Goal: Information Seeking & Learning: Learn about a topic

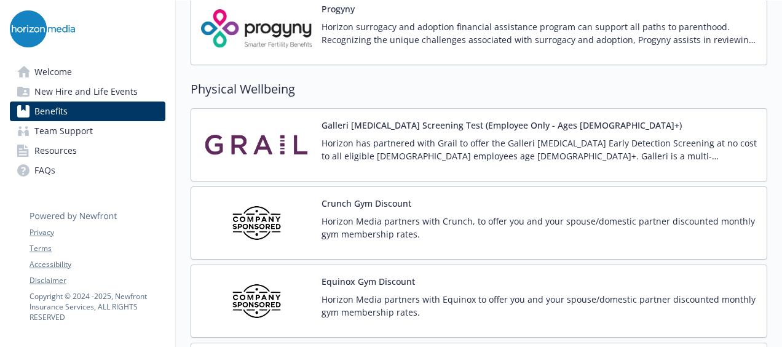
scroll to position [2642, 0]
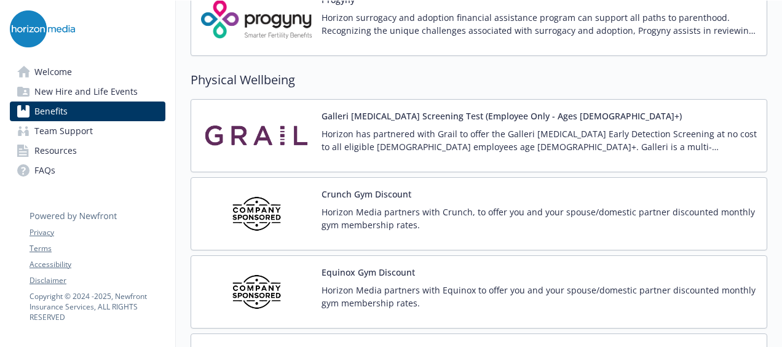
click at [484, 283] on p "Horizon Media partners with Equinox to offer you and your spouse/domestic partn…" at bounding box center [538, 296] width 435 height 26
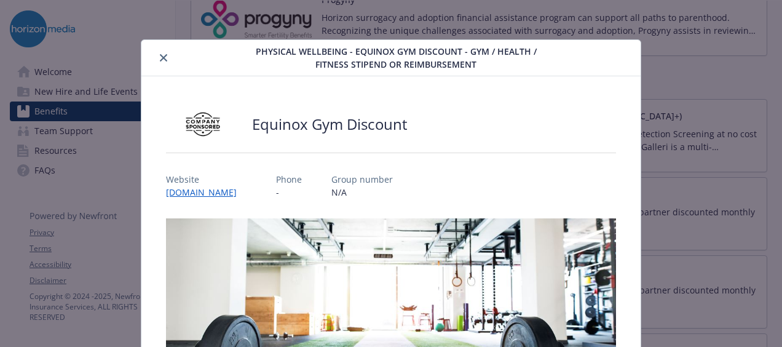
scroll to position [37, 0]
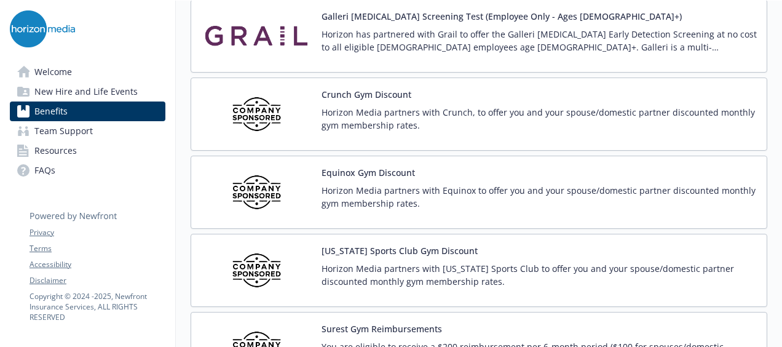
click at [611, 244] on div "[US_STATE] Sports Club Gym Discount Horizon Media partners with [US_STATE] Spor…" at bounding box center [538, 270] width 435 height 52
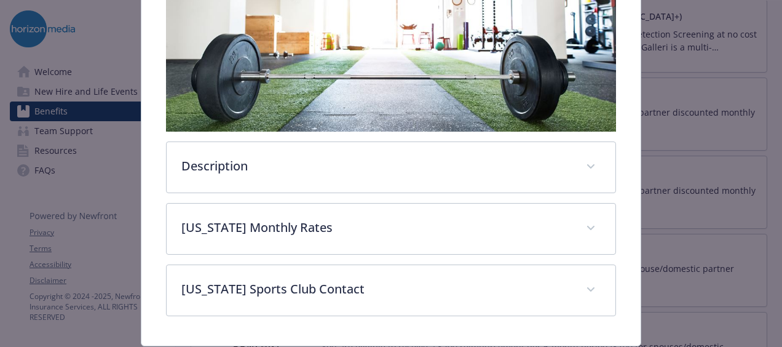
scroll to position [284, 0]
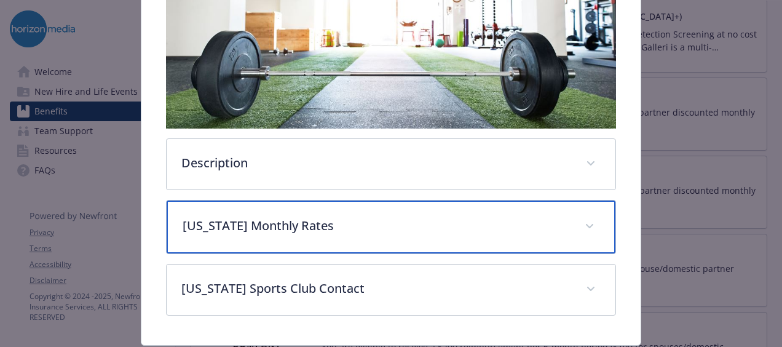
click at [535, 230] on div "[US_STATE] Monthly Rates" at bounding box center [391, 226] width 449 height 53
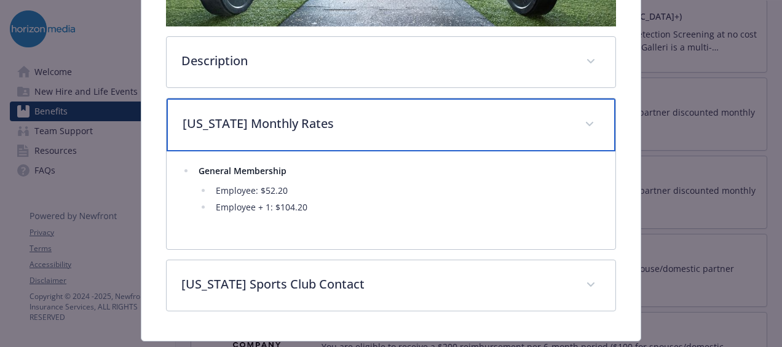
scroll to position [387, 0]
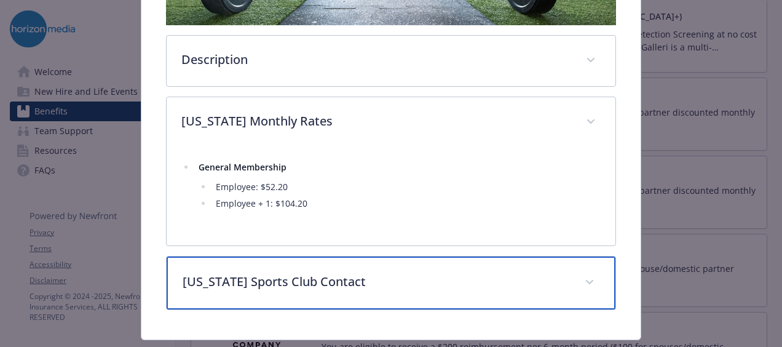
click at [525, 269] on div "[US_STATE] Sports Club Contact" at bounding box center [391, 282] width 449 height 53
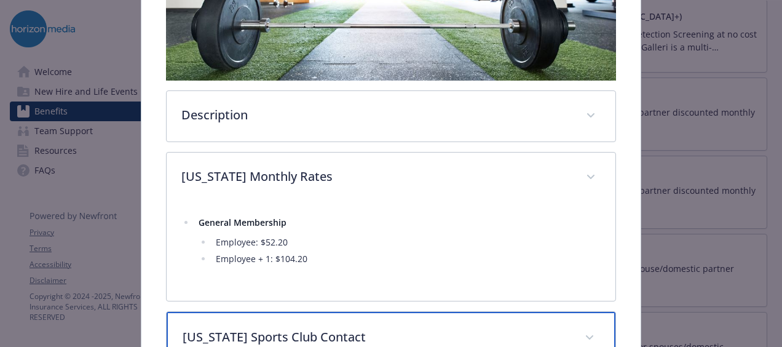
scroll to position [329, 0]
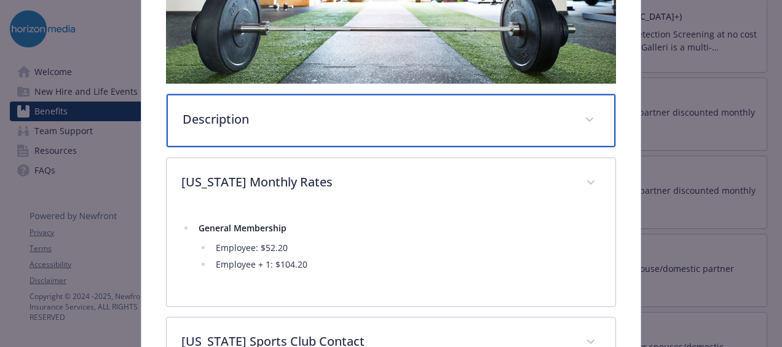
click at [454, 103] on div "Description" at bounding box center [391, 120] width 449 height 53
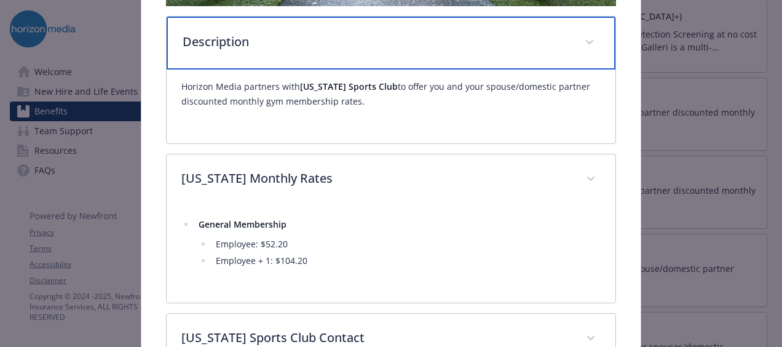
scroll to position [393, 0]
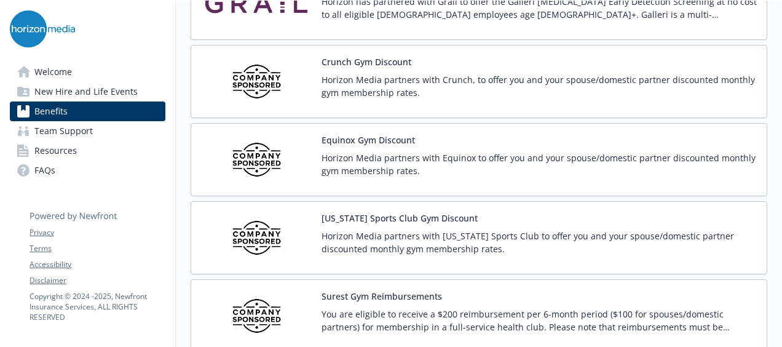
scroll to position [2780, 0]
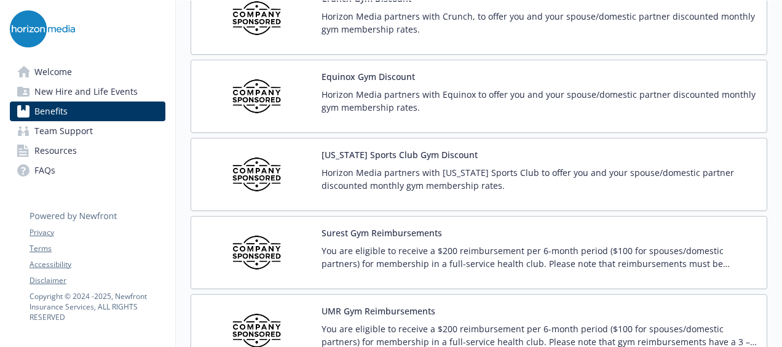
click at [472, 244] on p "You are eligible to receive a $200 reimbursement per 6-month period ($100 for s…" at bounding box center [538, 257] width 435 height 26
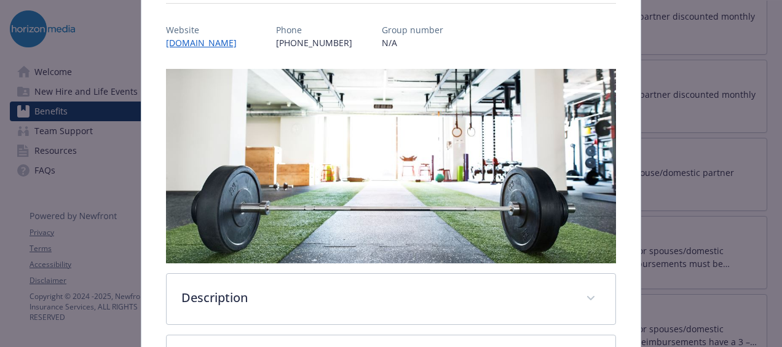
scroll to position [315, 0]
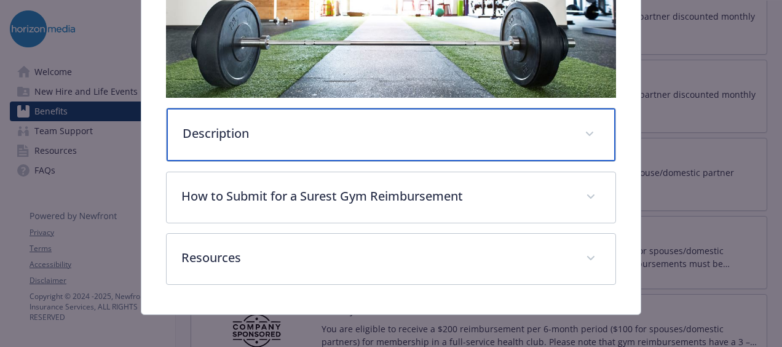
click at [430, 152] on div "Description" at bounding box center [391, 134] width 449 height 53
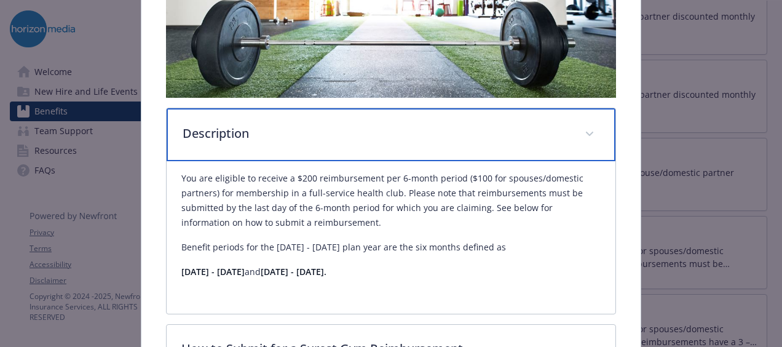
click at [430, 152] on div "Description" at bounding box center [391, 134] width 449 height 53
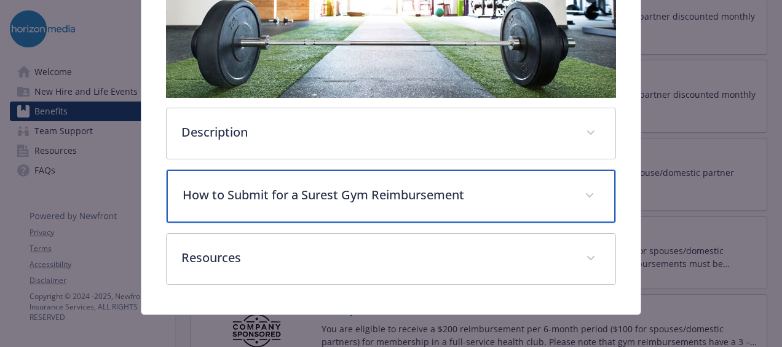
click at [420, 201] on div "How to Submit for a Surest Gym Reimbursement" at bounding box center [391, 196] width 449 height 53
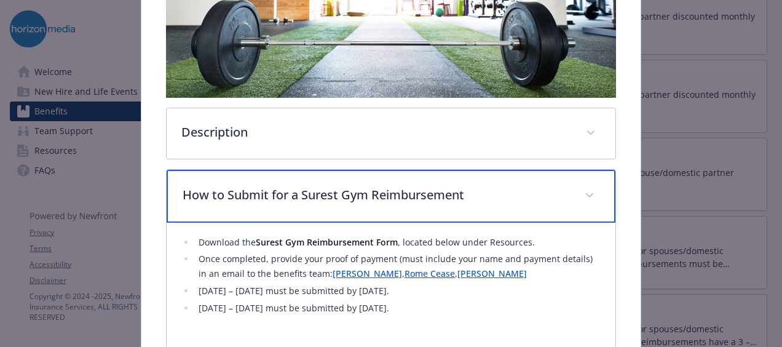
click at [420, 201] on div "How to Submit for a Surest Gym Reimbursement" at bounding box center [391, 196] width 449 height 53
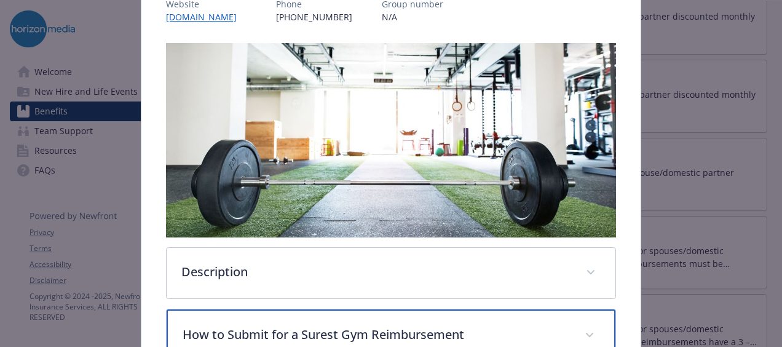
scroll to position [173, 0]
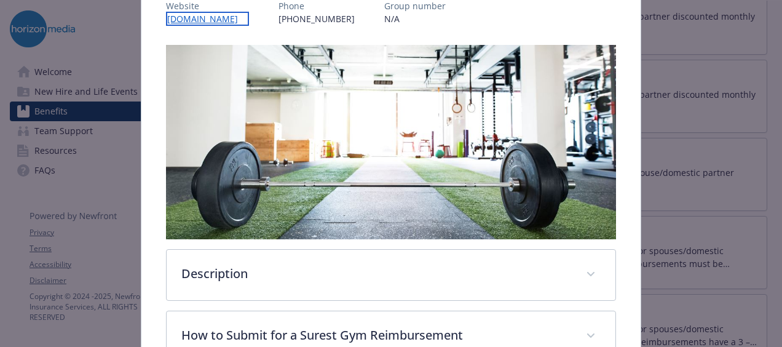
click at [184, 20] on link "[DOMAIN_NAME]" at bounding box center [207, 19] width 83 height 14
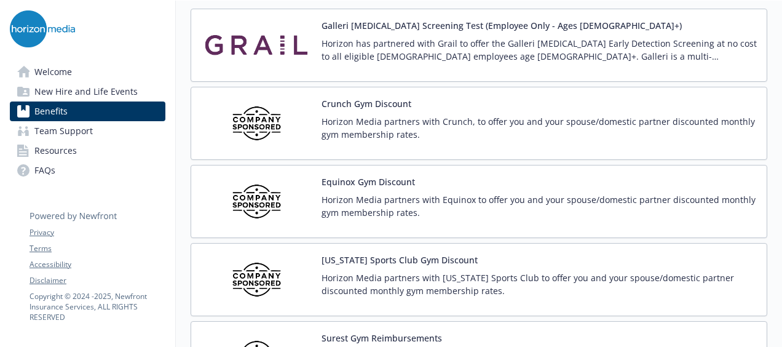
scroll to position [2732, 0]
click at [434, 116] on p "Horizon Media partners with Crunch, to offer you and your spouse/domestic partn…" at bounding box center [538, 129] width 435 height 26
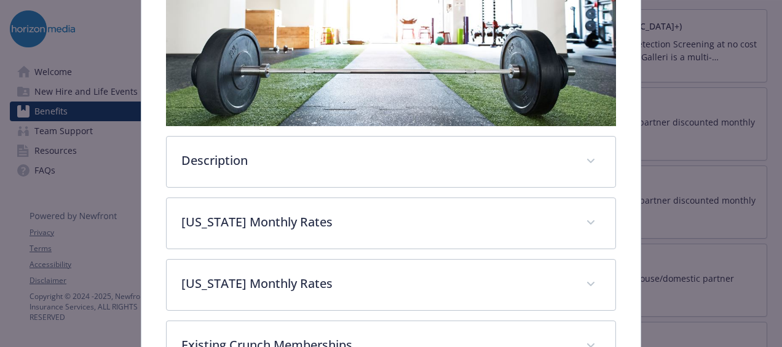
scroll to position [288, 0]
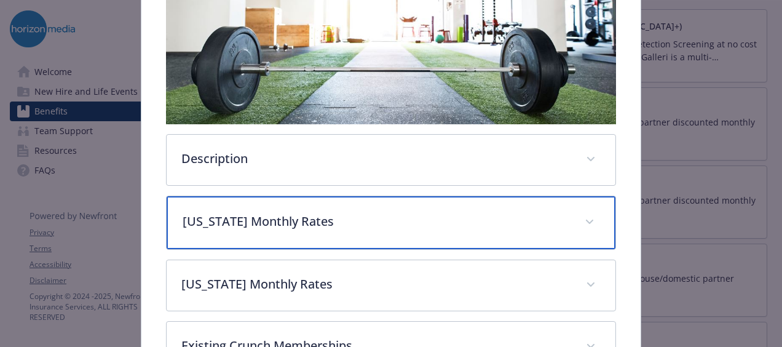
click at [393, 205] on div "[US_STATE] Monthly Rates" at bounding box center [391, 222] width 449 height 53
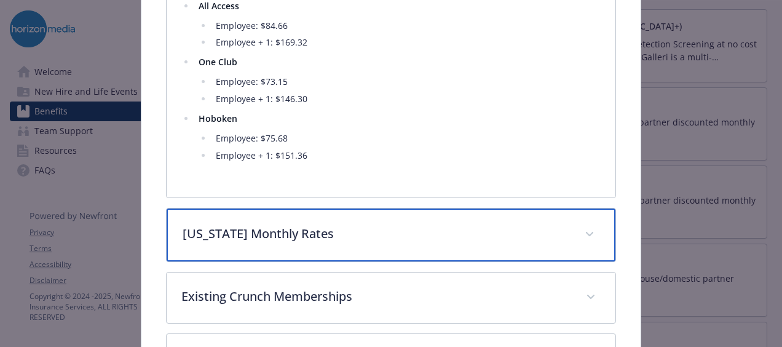
scroll to position [546, 0]
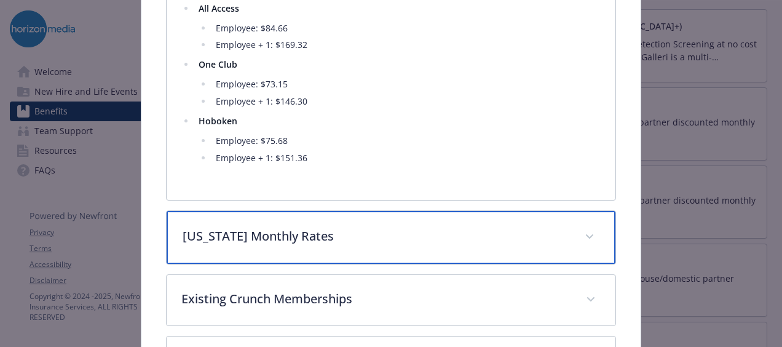
click at [397, 227] on p "[US_STATE] Monthly Rates" at bounding box center [376, 236] width 387 height 18
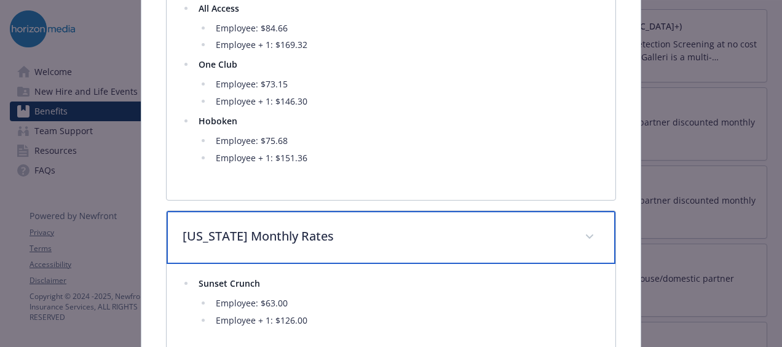
click at [398, 234] on p "[US_STATE] Monthly Rates" at bounding box center [376, 236] width 387 height 18
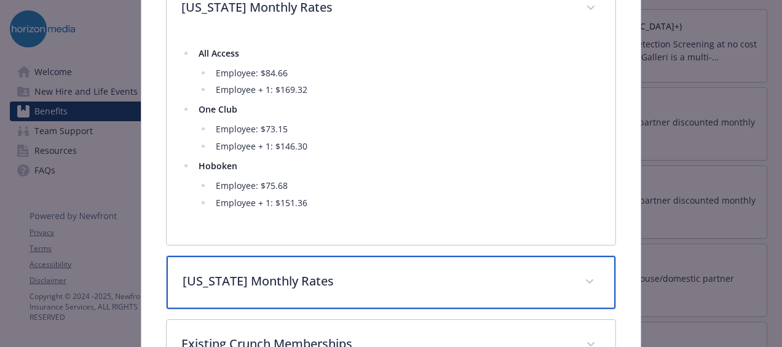
scroll to position [500, 0]
